Goal: Task Accomplishment & Management: Complete application form

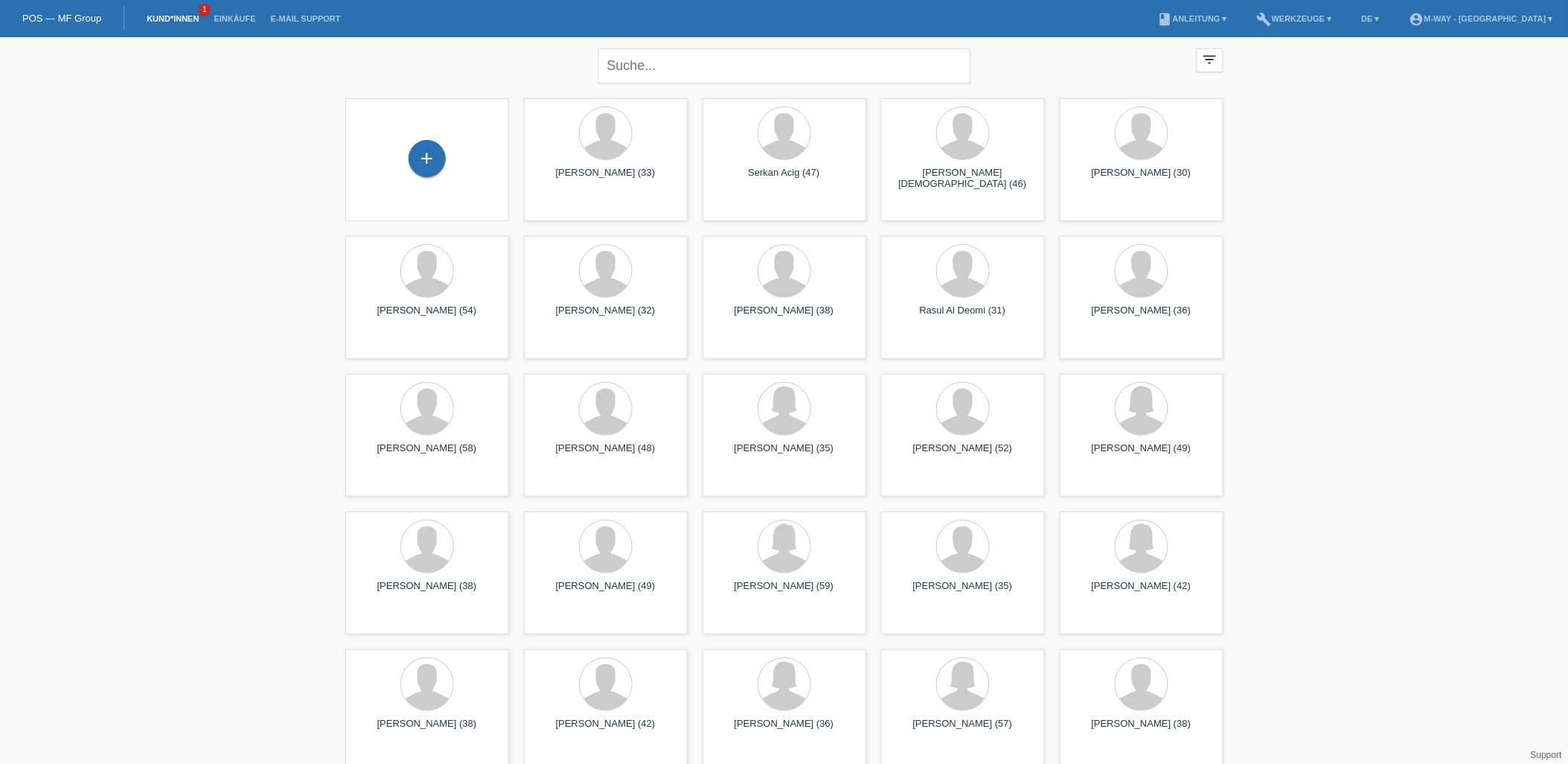
click at [444, 137] on div "+" at bounding box center [427, 159] width 164 height 123
click at [422, 164] on div "+" at bounding box center [427, 158] width 37 height 37
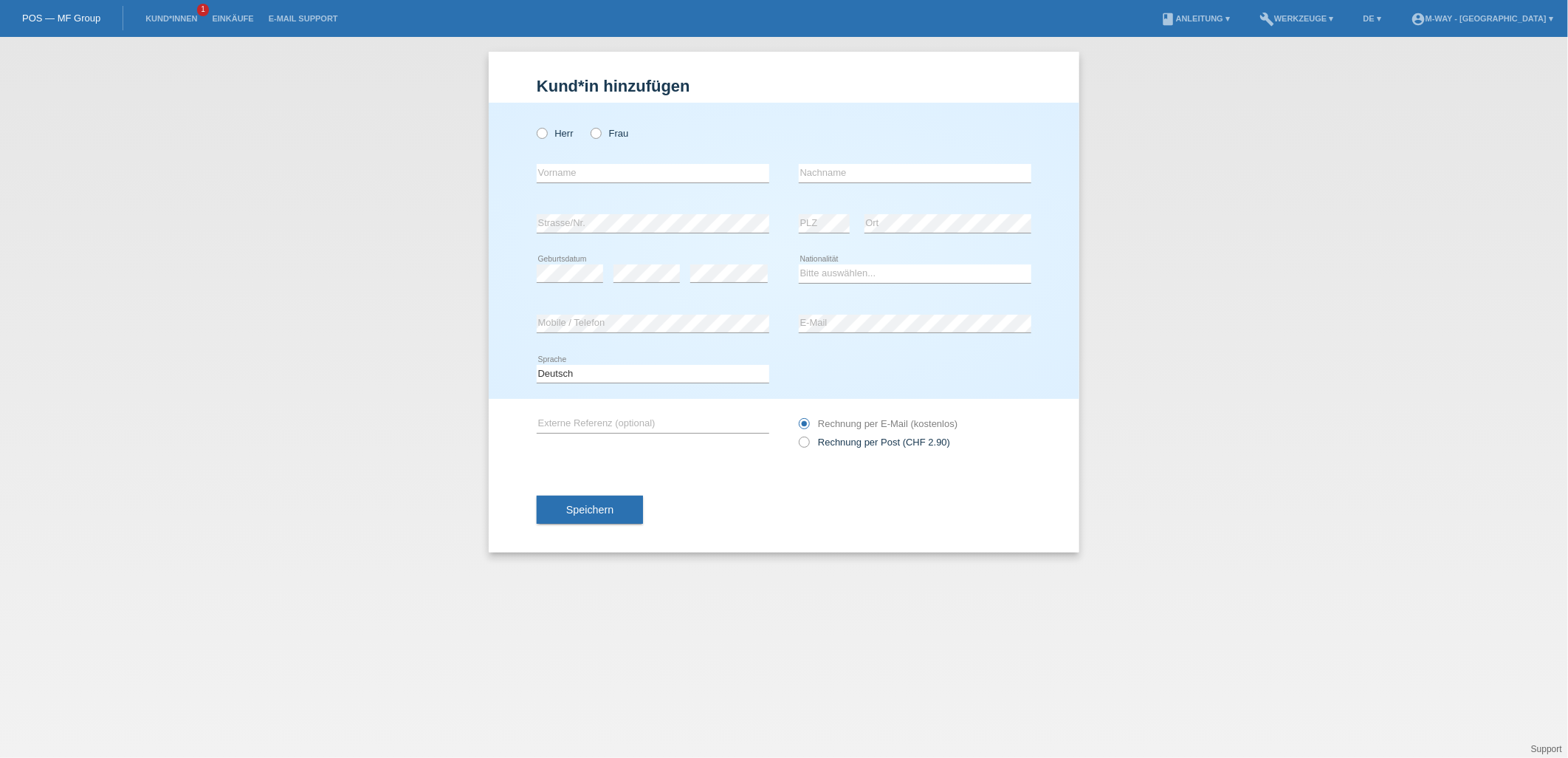
click at [526, 144] on div "Herr Frau error Vorname error" at bounding box center [784, 250] width 590 height 296
click at [535, 126] on icon at bounding box center [535, 126] width 0 height 0
click at [537, 133] on input "Herr" at bounding box center [541, 132] width 9 height 9
radio input "true"
click at [572, 174] on input "text" at bounding box center [653, 174] width 232 height 19
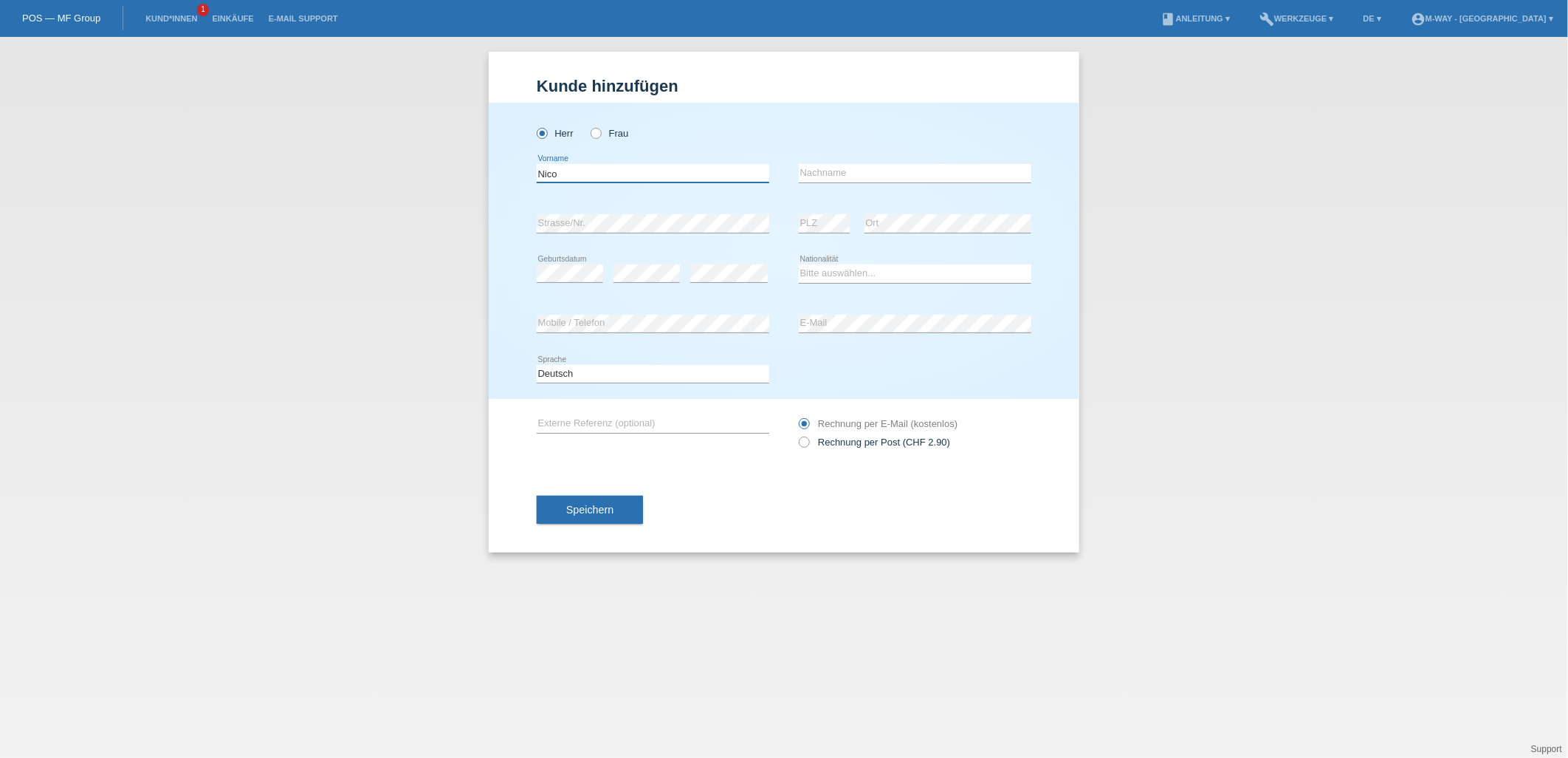
type input "Nico"
click at [844, 178] on input "text" at bounding box center [915, 174] width 232 height 19
type input "Hunziker"
click at [588, 176] on input "Nico" at bounding box center [653, 174] width 232 height 19
type input "N"
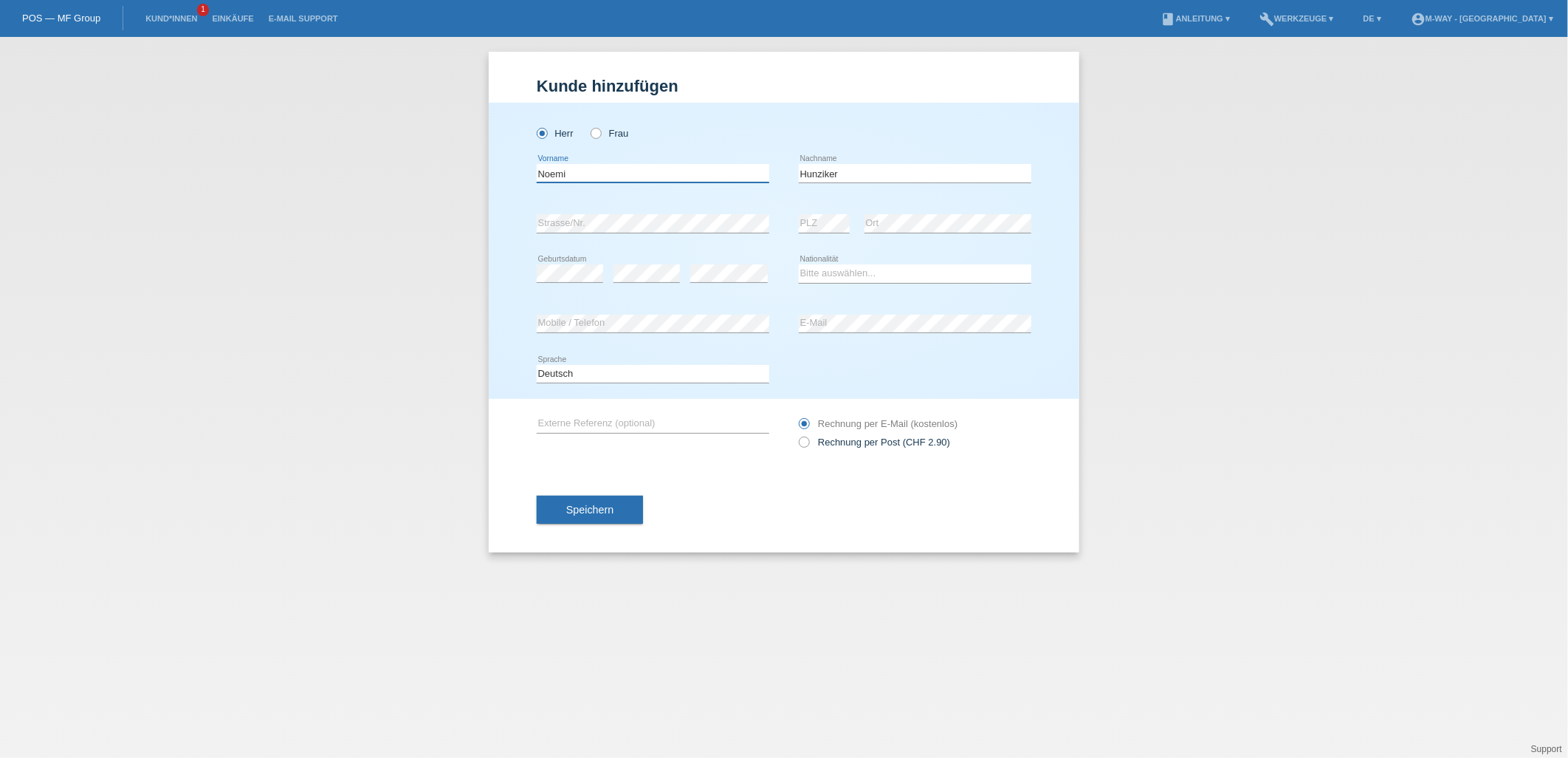
type input "Noemi"
click at [874, 168] on input "Hunziker" at bounding box center [915, 174] width 232 height 19
type input "H"
type input "Dell Atti"
click at [891, 276] on select "Bitte auswählen... Schweiz Deutschland Liechtenstein Österreich ------------ Af…" at bounding box center [915, 273] width 232 height 18
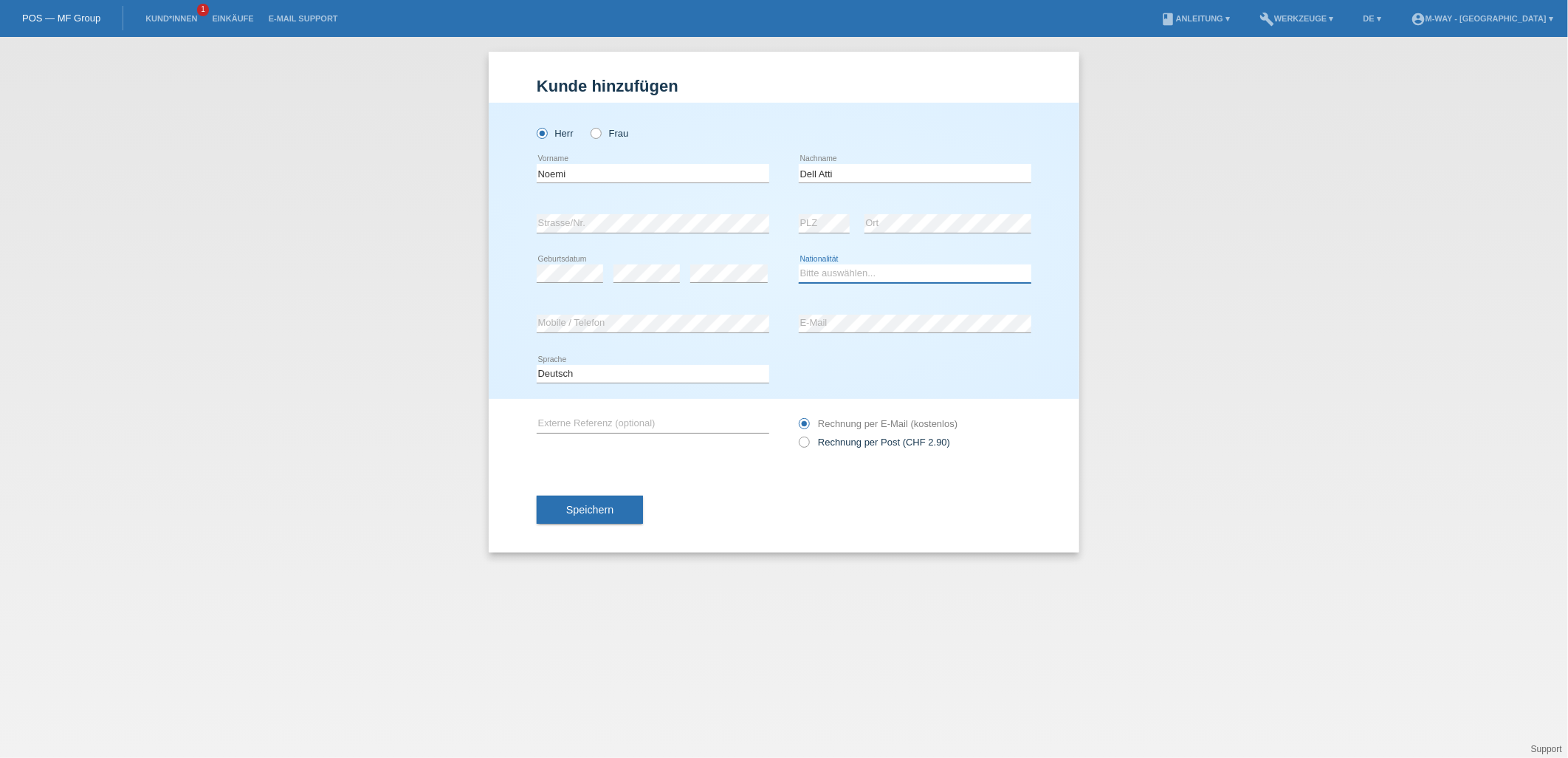
select select "IT"
click at [799, 265] on select "Bitte auswählen... Schweiz Deutschland Liechtenstein Österreich ------------ Af…" at bounding box center [915, 273] width 232 height 18
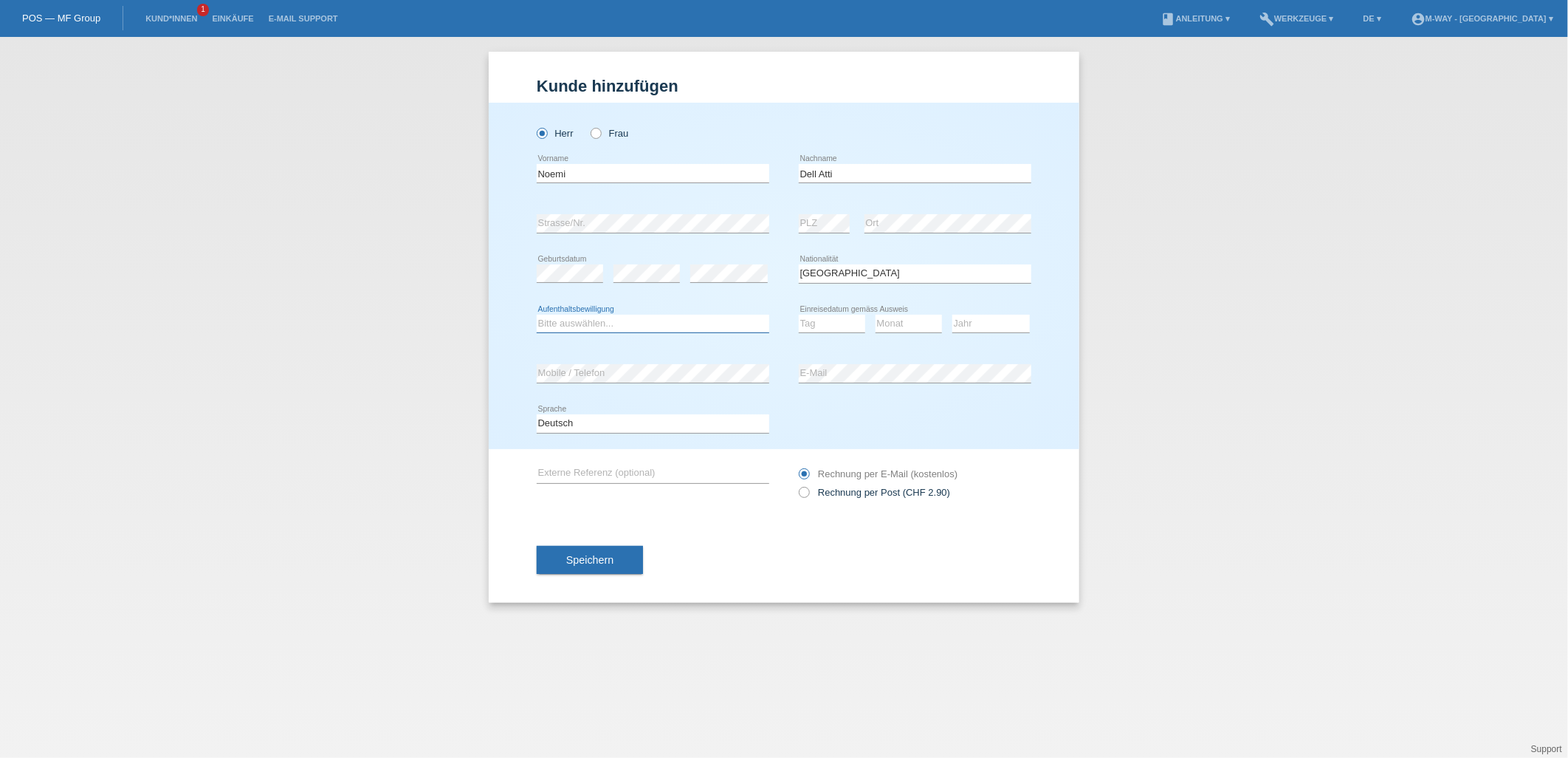
click at [587, 322] on select "Bitte auswählen... C B B - Flüchtlingsstatus Andere" at bounding box center [653, 323] width 232 height 18
select select "C"
click at [537, 315] on select "Bitte auswählen... C B B - Flüchtlingsstatus Andere" at bounding box center [653, 323] width 232 height 18
click at [597, 175] on input "Noemi" at bounding box center [653, 174] width 232 height 19
type input "N"
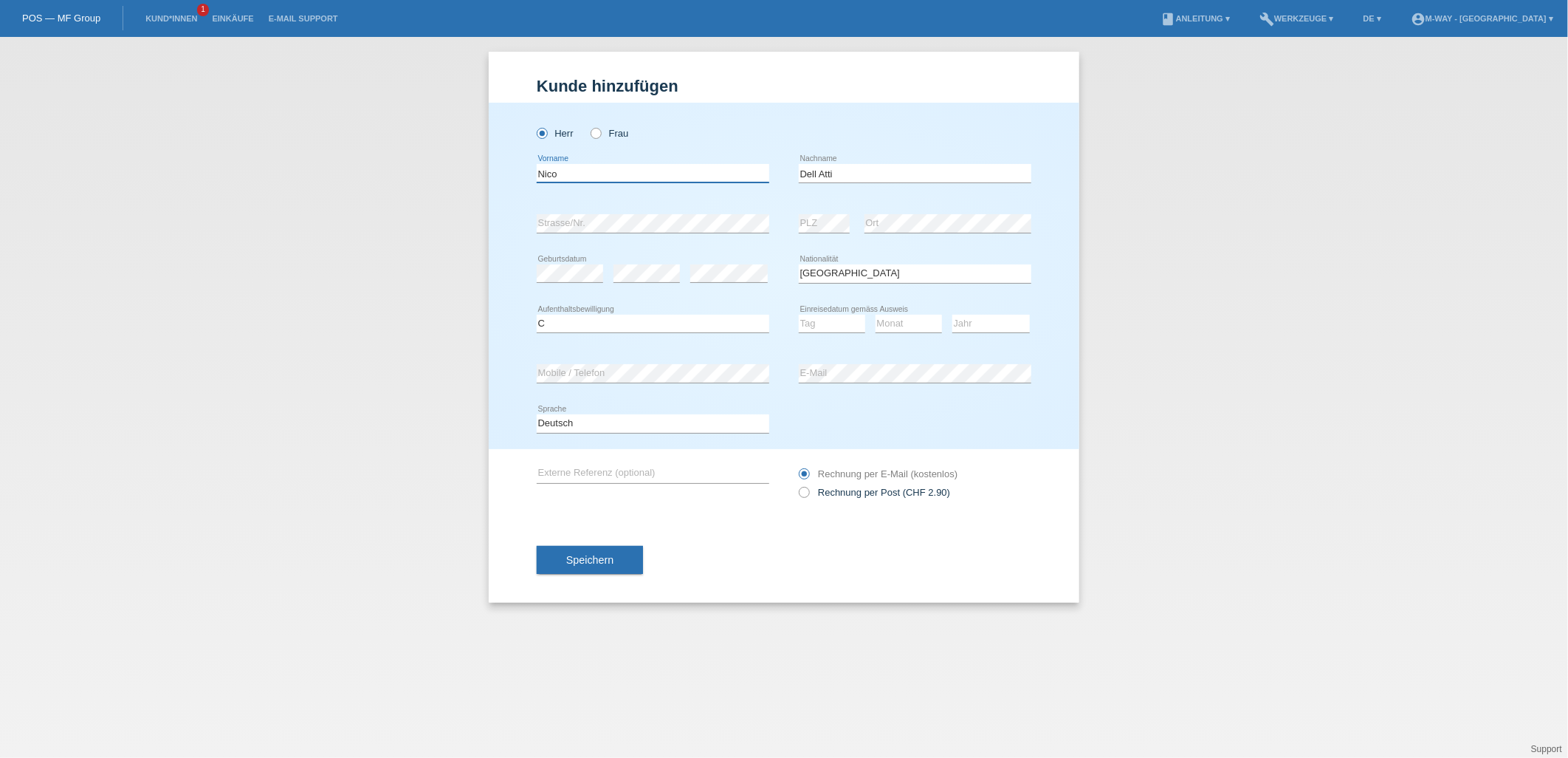
type input "Nico"
drag, startPoint x: 822, startPoint y: 181, endPoint x: 781, endPoint y: 187, distance: 41.4
click at [781, 187] on div "Nico error Vorname Dell Atti error Nachname" at bounding box center [784, 173] width 495 height 50
type input "Hunziker"
click at [880, 276] on select "Bitte auswählen... Schweiz Deutschland Liechtenstein Österreich ------------ Af…" at bounding box center [915, 273] width 232 height 18
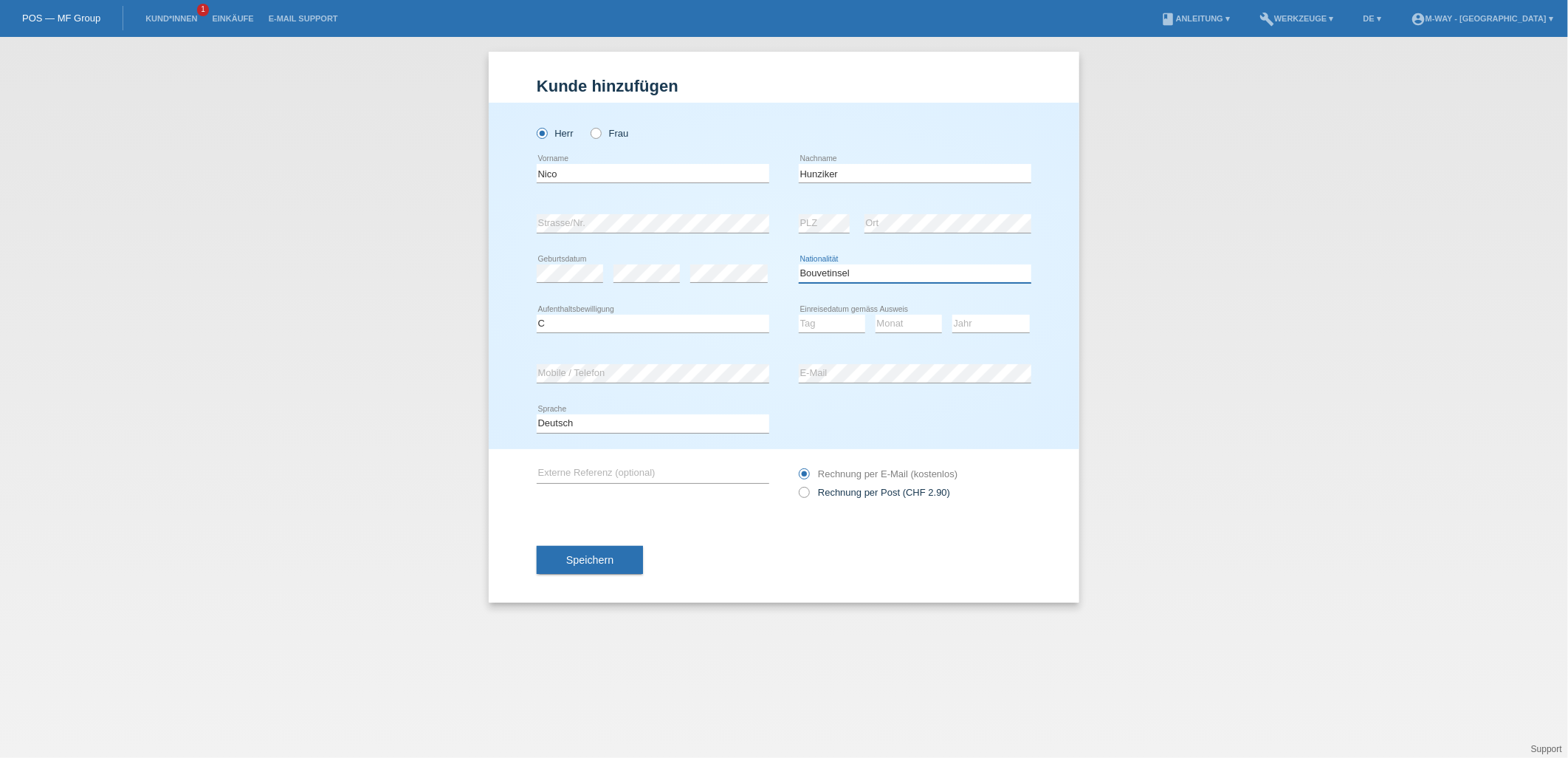
click at [799, 265] on select "Bitte auswählen... Schweiz Deutschland Liechtenstein Österreich ------------ Af…" at bounding box center [915, 273] width 232 height 18
click at [861, 278] on select "Bitte auswählen... Schweiz Deutschland Liechtenstein Österreich ------------ Af…" at bounding box center [915, 273] width 232 height 18
select select "CH"
click at [799, 265] on select "Bitte auswählen... Schweiz Deutschland Liechtenstein Österreich ------------ Af…" at bounding box center [915, 273] width 232 height 18
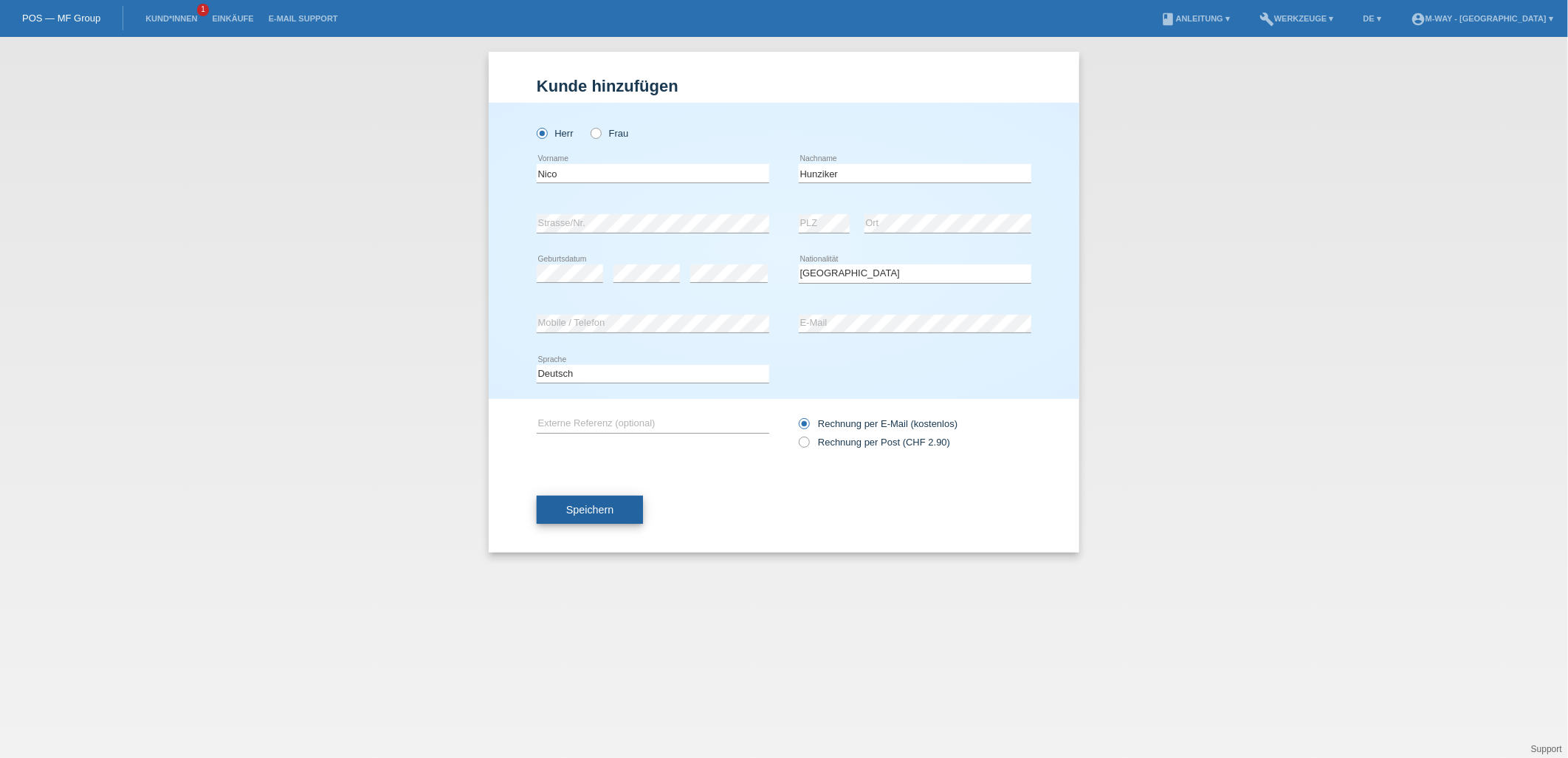
click at [598, 508] on span "Speichern" at bounding box center [590, 509] width 47 height 12
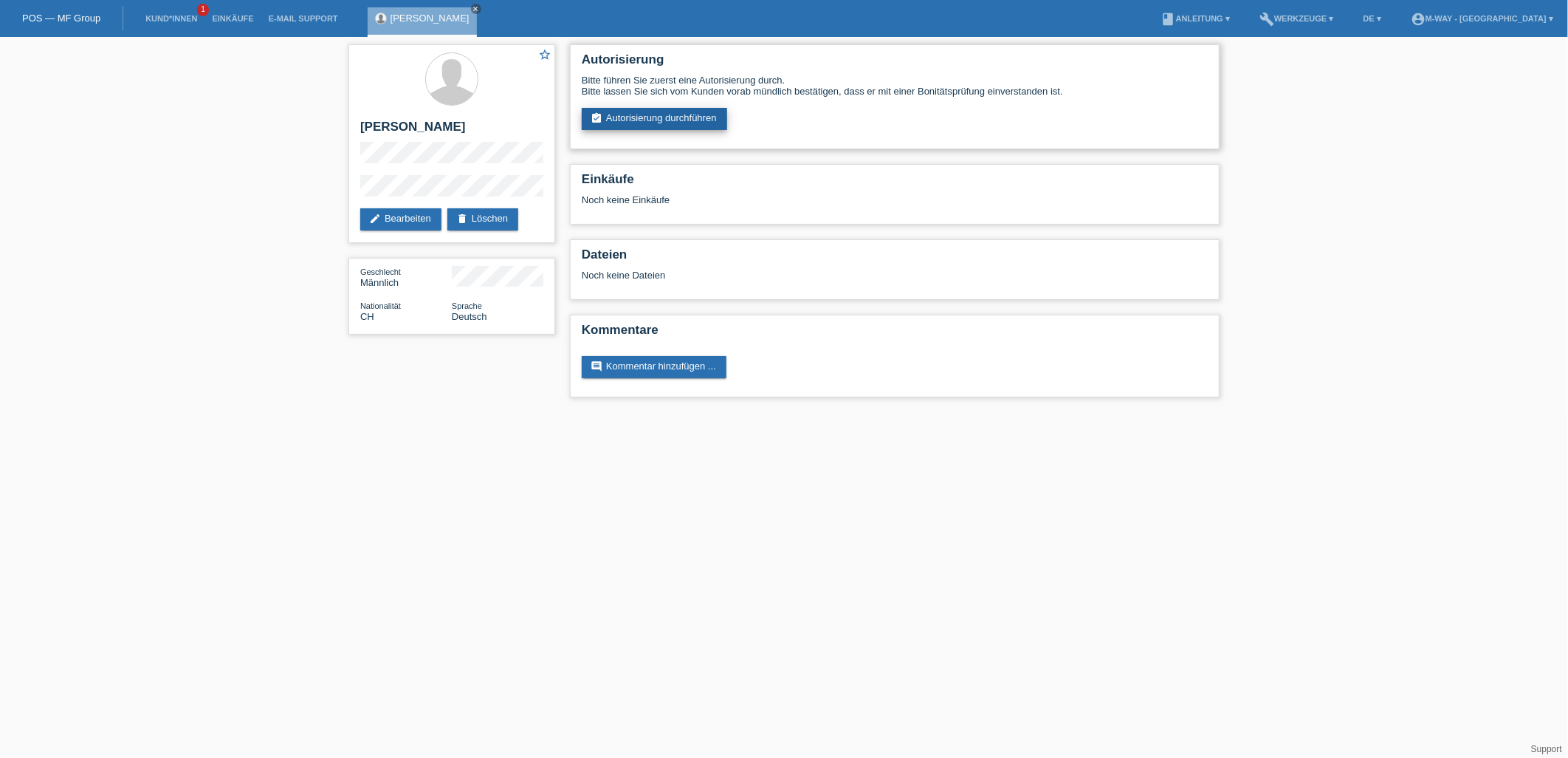
click at [710, 113] on link "assignment_turned_in Autorisierung durchführen" at bounding box center [655, 118] width 145 height 22
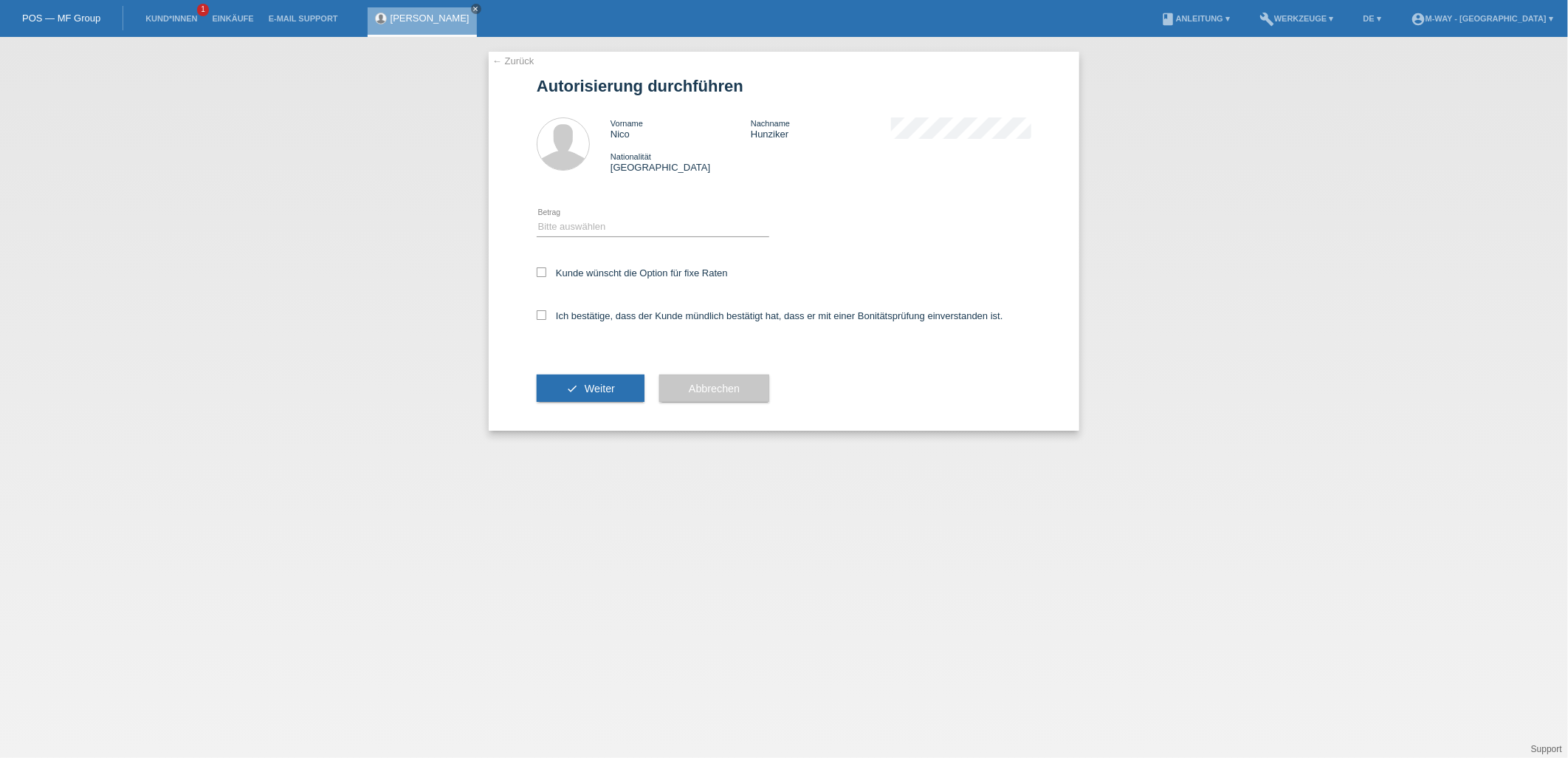
click at [621, 215] on div "Bitte auswählen CHF 1.00 - CHF 499.00 CHF 500.00 - CHF 1'999.00 CHF 2'000.00 - …" at bounding box center [653, 227] width 232 height 50
click at [613, 229] on select "Bitte auswählen CHF 1.00 - CHF 499.00 CHF 500.00 - CHF 1'999.00 CHF 2'000.00 - …" at bounding box center [653, 227] width 232 height 18
select select "3"
click at [537, 218] on select "Bitte auswählen CHF 1.00 - CHF 499.00 CHF 500.00 - CHF 1'999.00 CHF 2'000.00 - …" at bounding box center [653, 227] width 232 height 18
click at [545, 271] on icon at bounding box center [541, 272] width 9 height 9
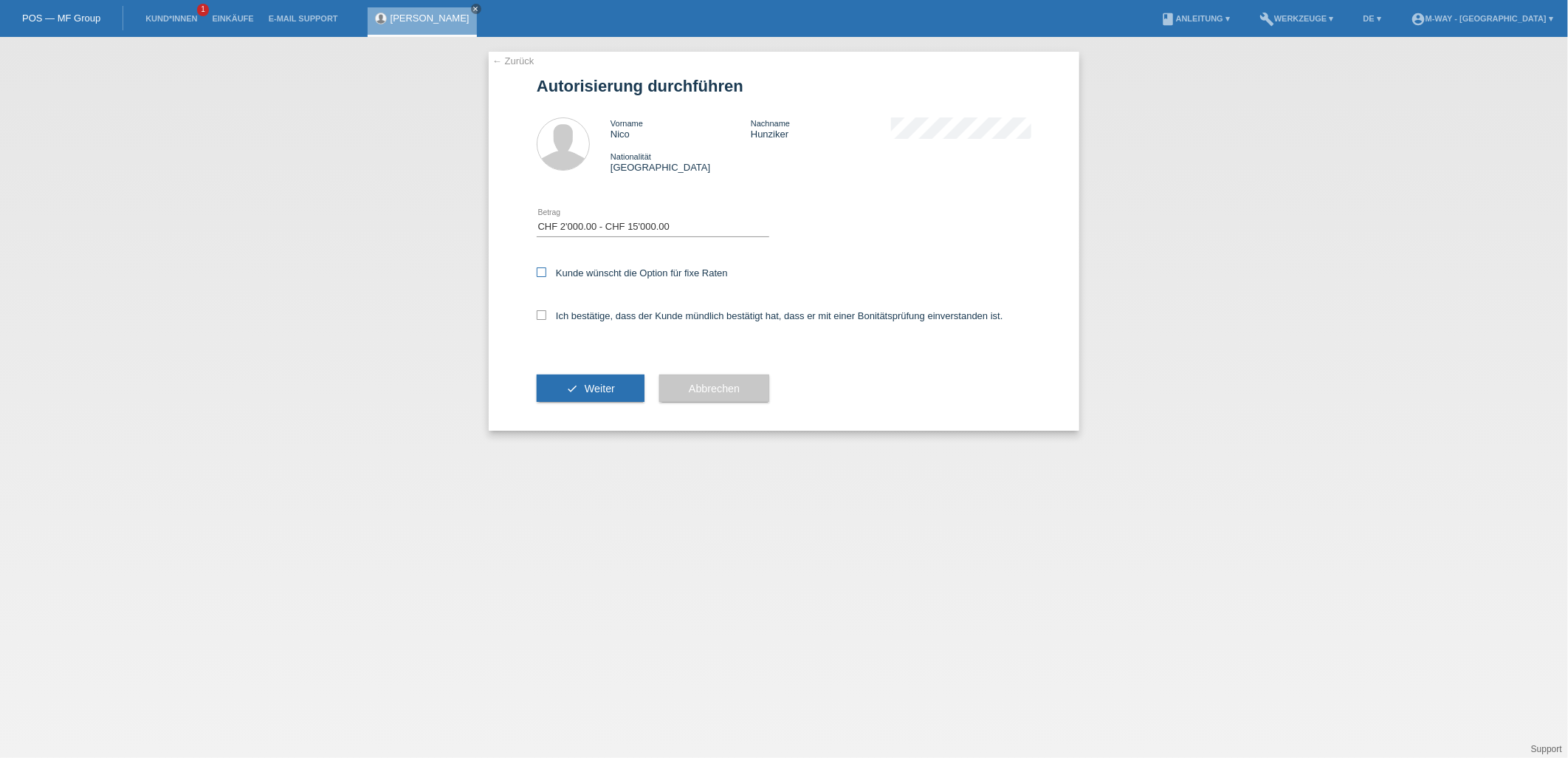
click at [545, 271] on input "Kunde wünscht die Option für fixe Raten" at bounding box center [541, 272] width 9 height 9
checkbox input "true"
click at [543, 310] on icon at bounding box center [541, 315] width 9 height 9
click at [543, 310] on input "Ich bestätige, dass der Kunde mündlich bestätigt hat, dass er mit einer Bonität…" at bounding box center [541, 315] width 9 height 9
checkbox input "true"
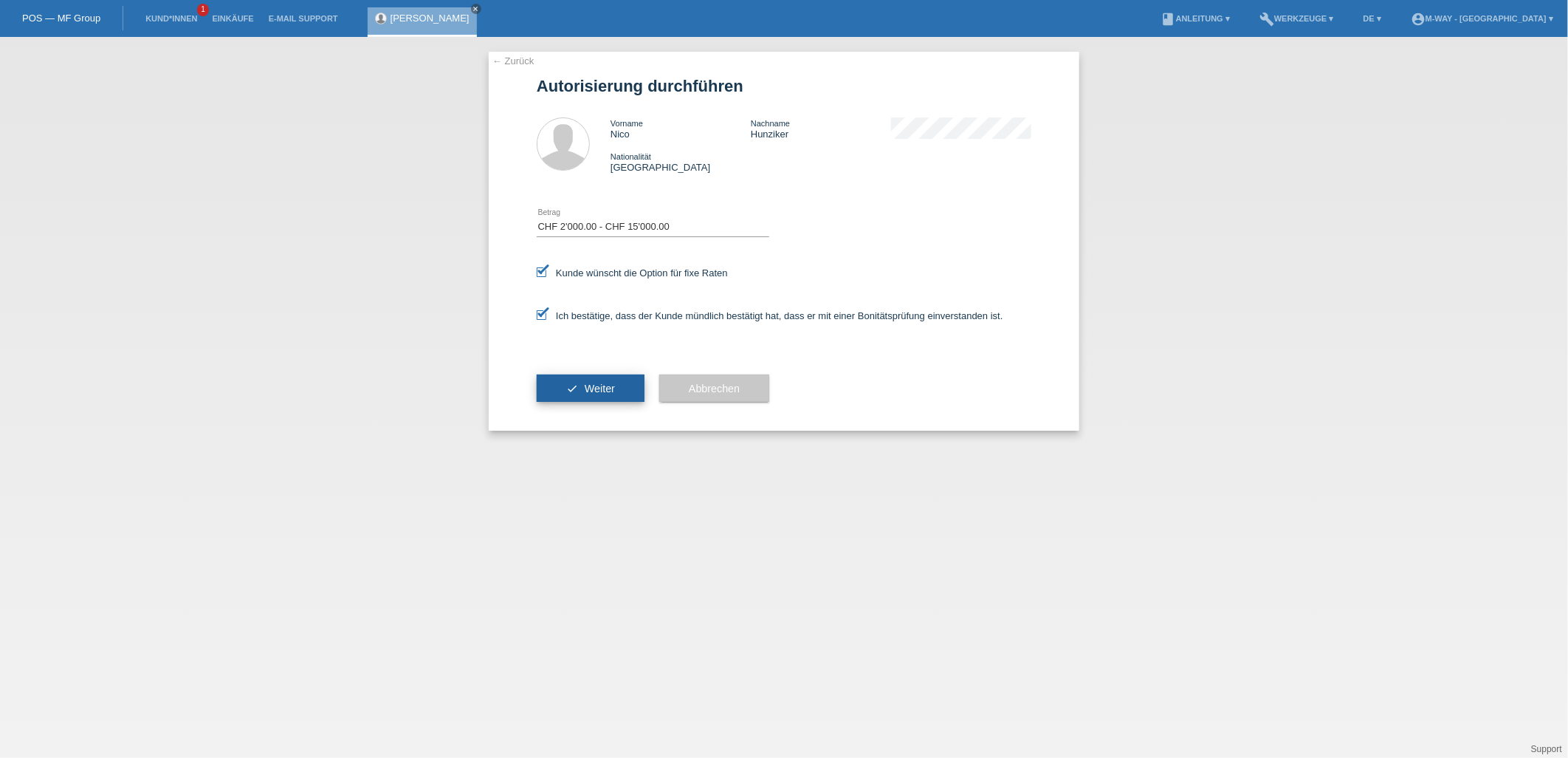
click at [601, 390] on span "Weiter" at bounding box center [600, 388] width 30 height 12
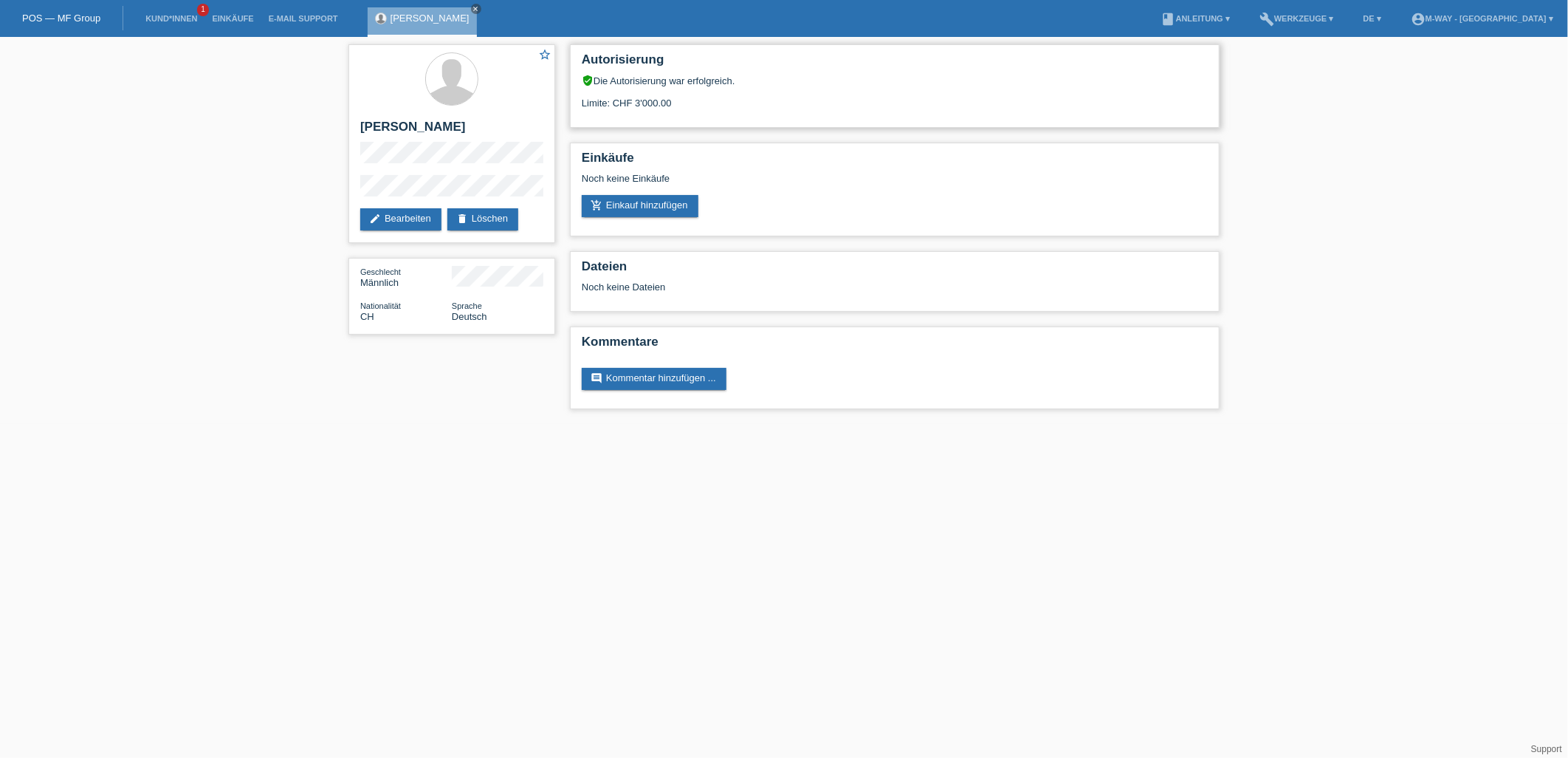
drag, startPoint x: 670, startPoint y: 107, endPoint x: 585, endPoint y: 107, distance: 85.0
click at [585, 107] on div "Limite: CHF 3'000.00" at bounding box center [895, 96] width 626 height 22
click at [577, 101] on div "Autorisierung verified_user Die Autorisierung war erfolgreich. Limite: CHF 3'00…" at bounding box center [895, 86] width 650 height 83
